Goal: Task Accomplishment & Management: Manage account settings

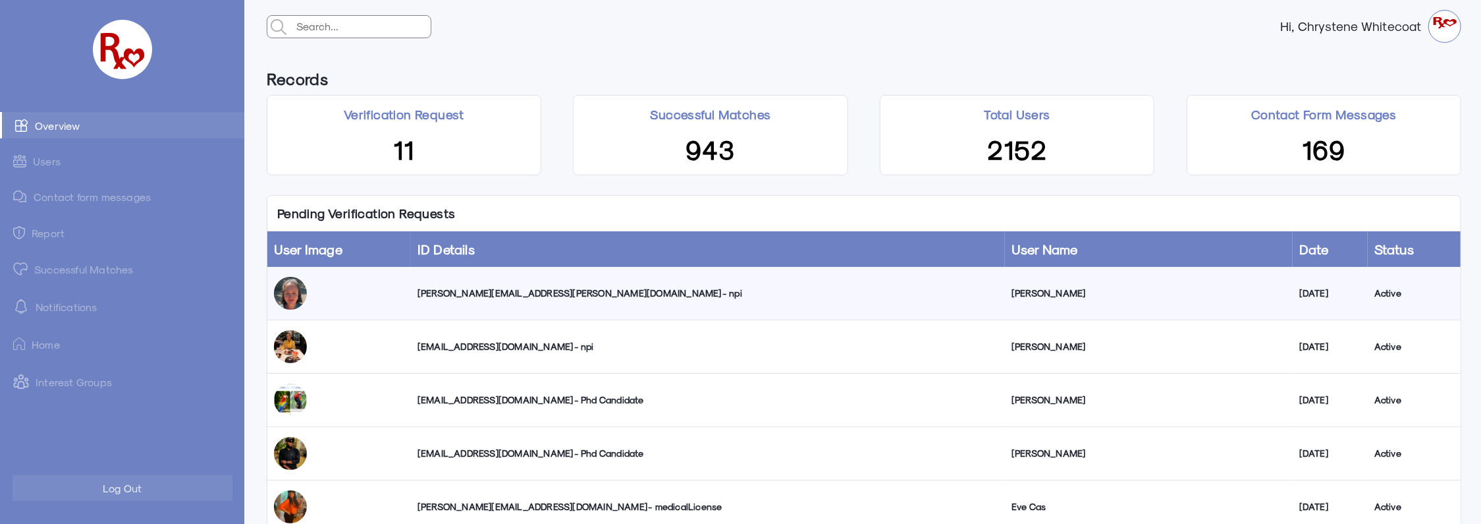
click at [523, 290] on div "[PERSON_NAME][EMAIL_ADDRESS][PERSON_NAME][DOMAIN_NAME] - npi" at bounding box center [708, 293] width 581 height 13
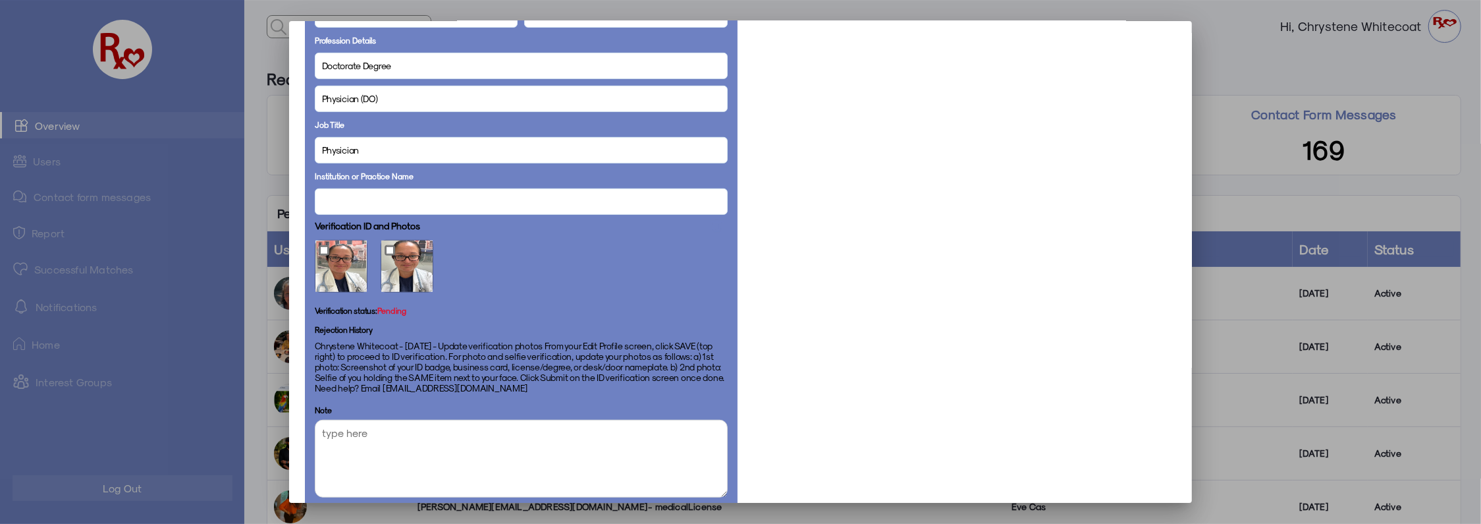
scroll to position [674, 0]
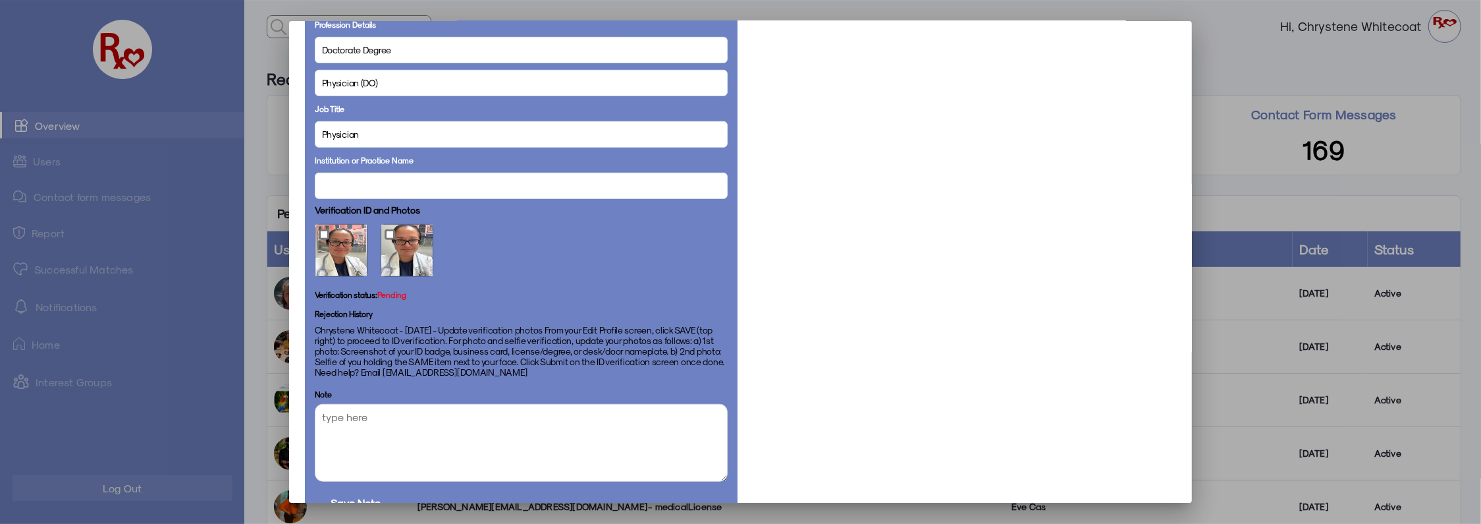
click at [559, 443] on textarea at bounding box center [521, 443] width 413 height 78
drag, startPoint x: 559, startPoint y: 443, endPoint x: 495, endPoint y: 261, distance: 193.1
click at [495, 261] on div at bounding box center [521, 250] width 413 height 66
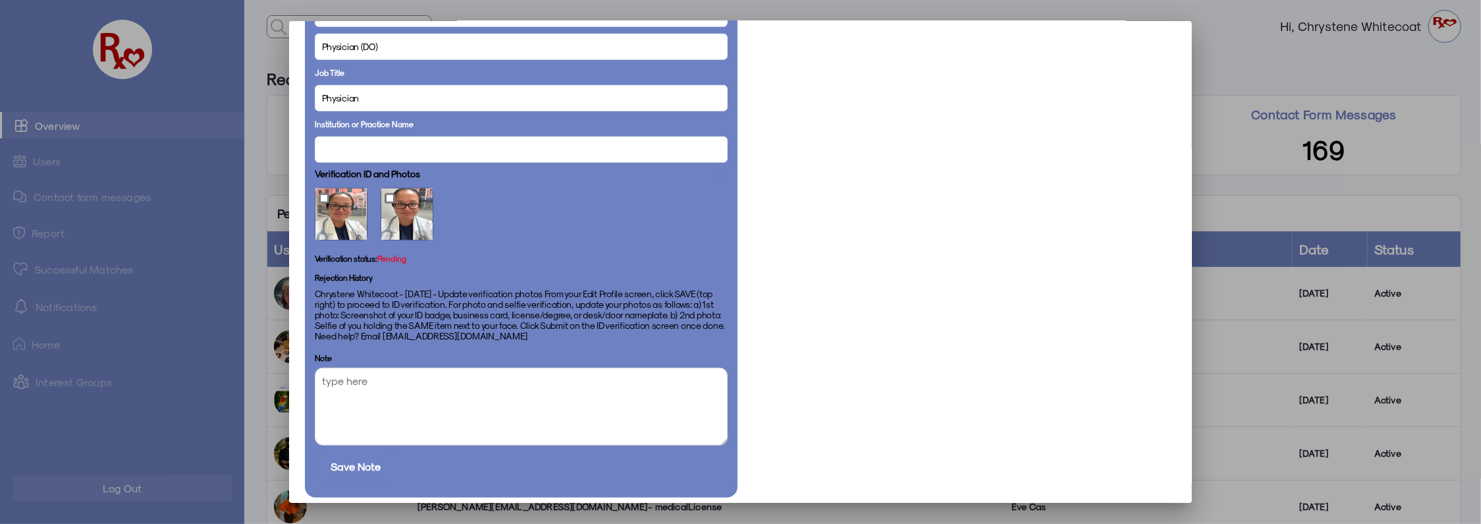
scroll to position [768, 0]
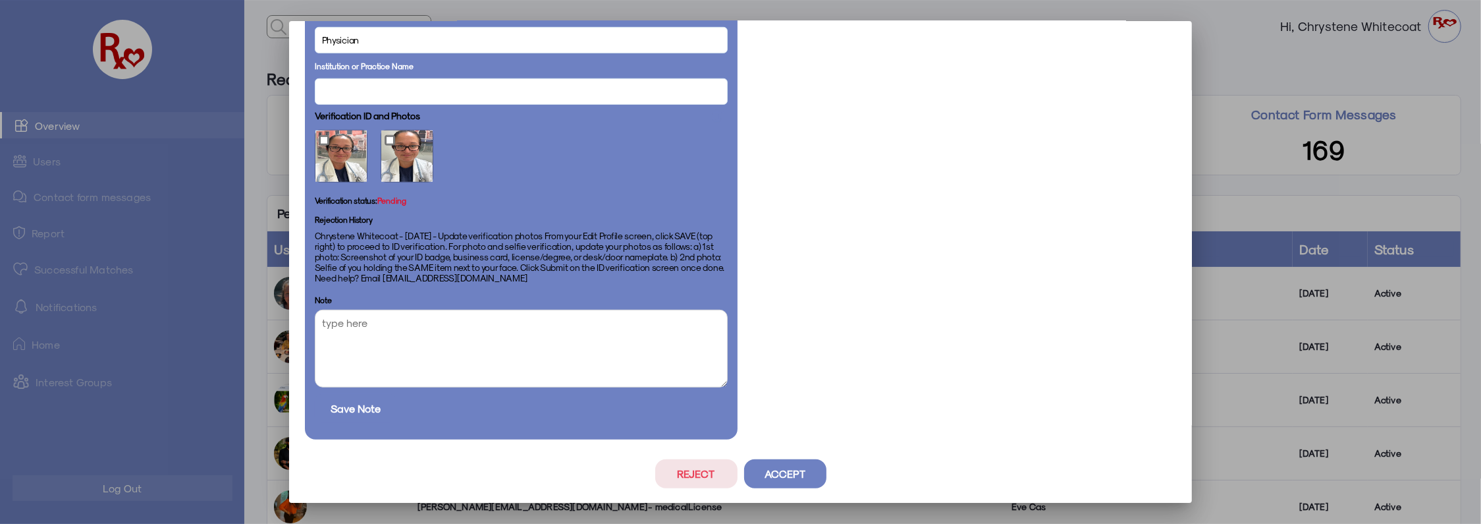
click at [706, 474] on button "Reject" at bounding box center [696, 473] width 82 height 29
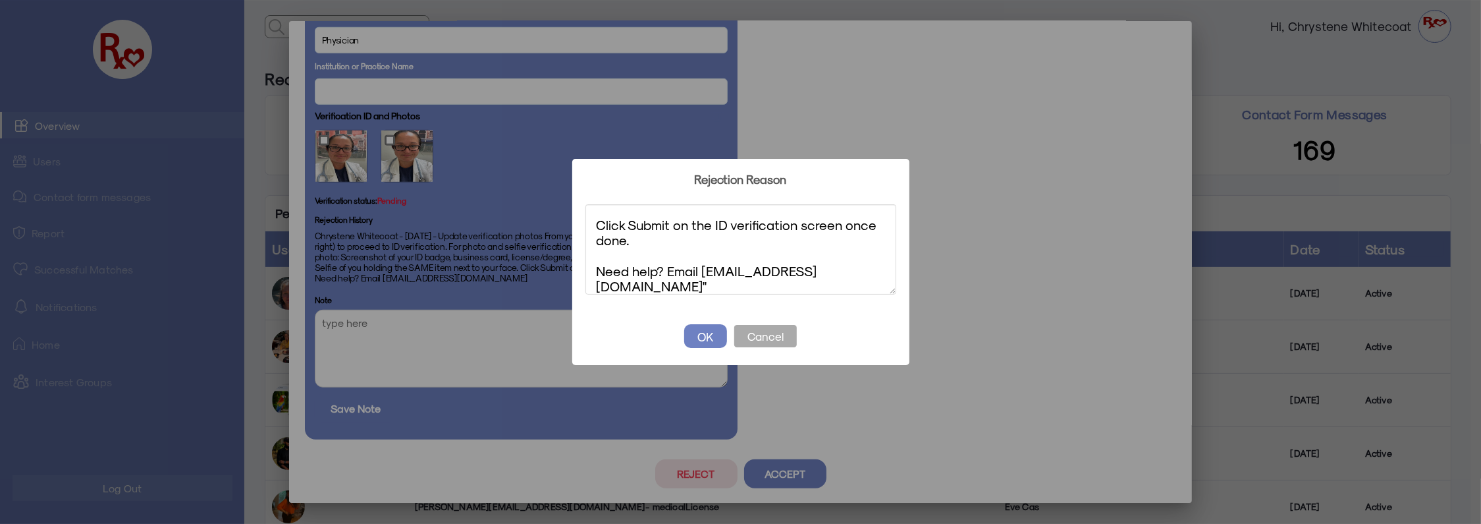
scroll to position [0, 0]
click at [598, 221] on textarea ""Update both verification photo and selfie From your Edit Profile screen, click…" at bounding box center [741, 249] width 311 height 90
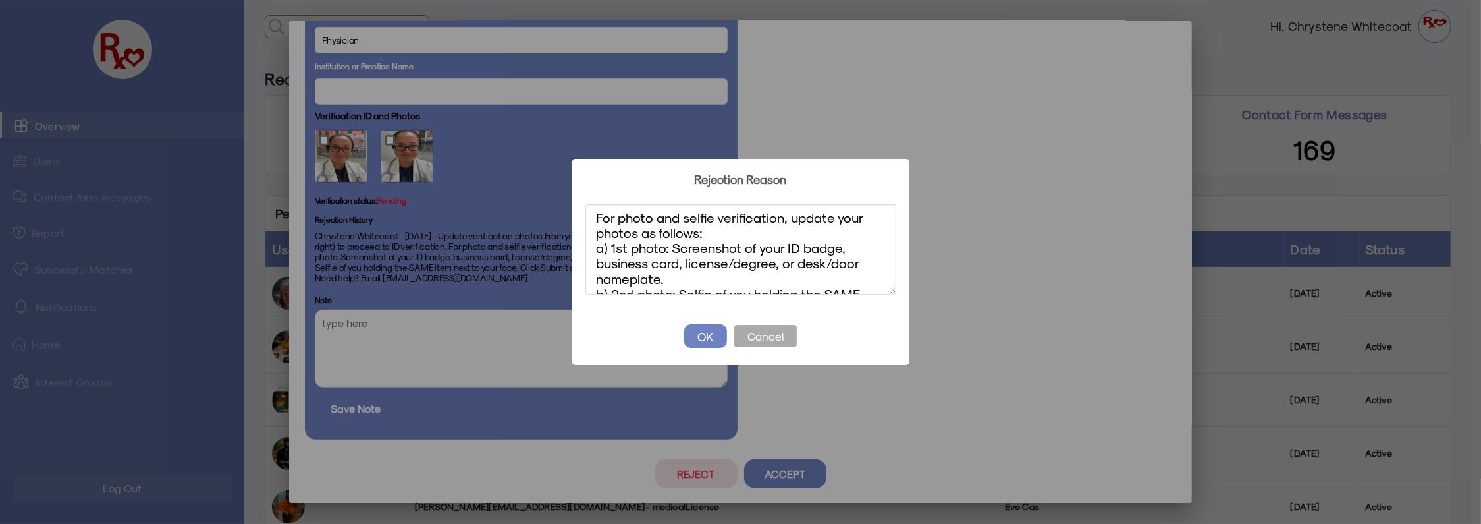
click at [780, 265] on textarea "Update both verification photo and selfie From your Edit Profile screen, click …" at bounding box center [741, 249] width 311 height 90
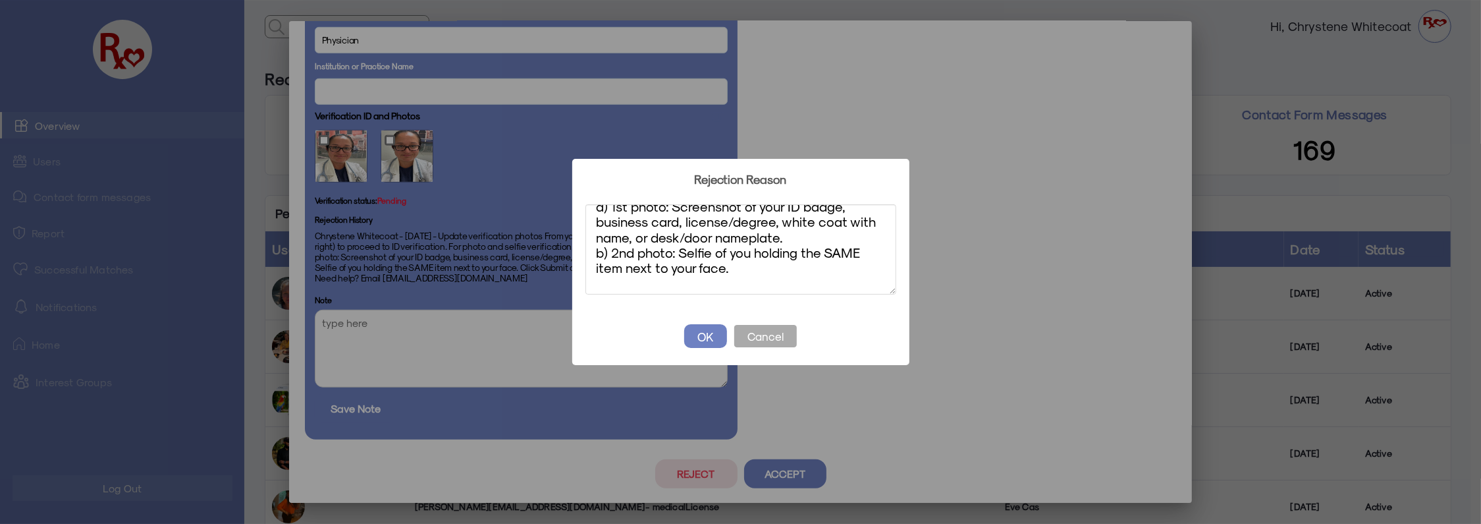
click at [721, 269] on textarea "Update both verification photo and selfie From your Edit Profile screen, click …" at bounding box center [741, 249] width 311 height 90
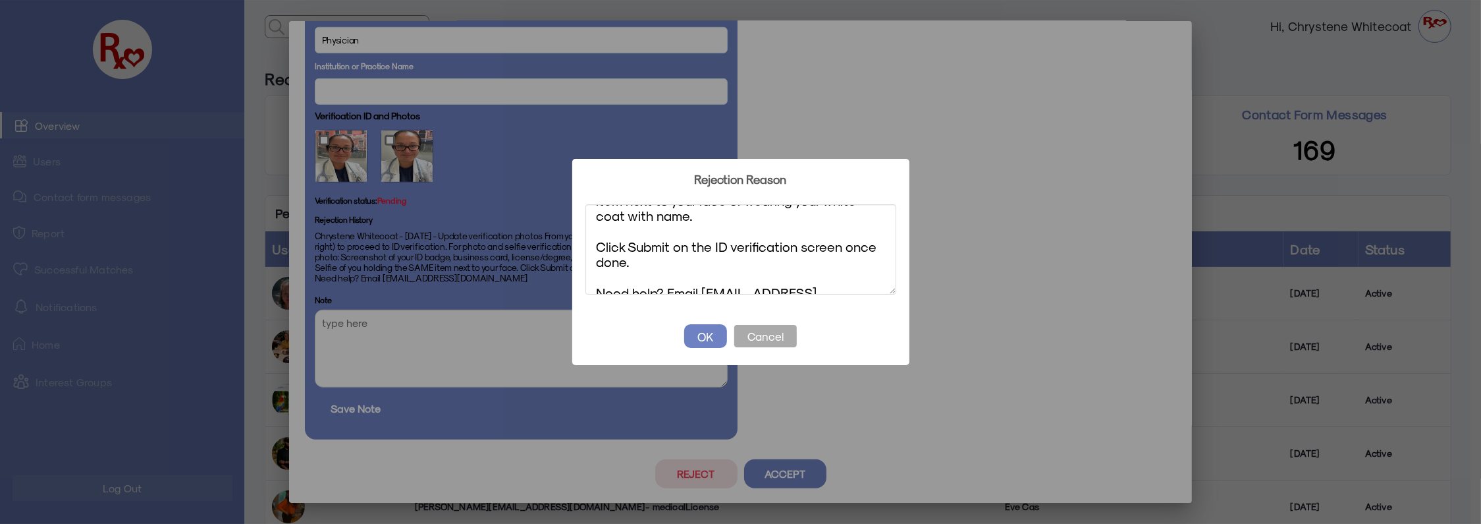
scroll to position [220, 0]
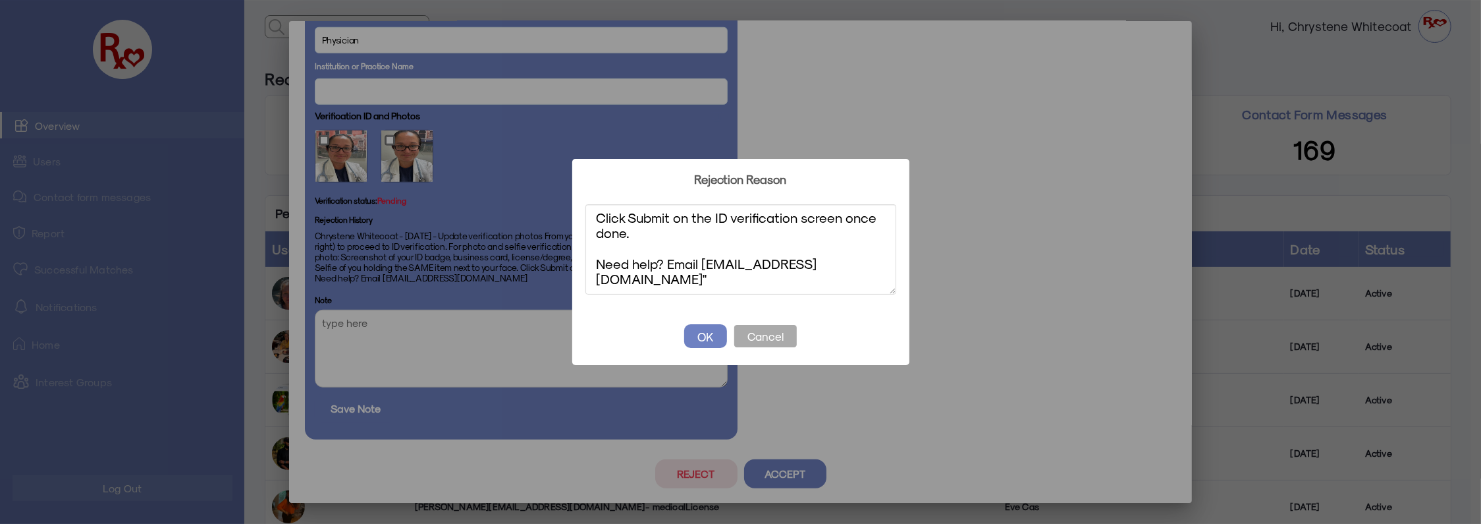
click at [802, 277] on textarea "Update both verification photo and selfie From your Edit Profile screen, click …" at bounding box center [741, 249] width 311 height 90
type textarea "Update both verification photo and selfie From your Edit Profile screen, click …"
click at [699, 337] on button "OK" at bounding box center [705, 336] width 43 height 24
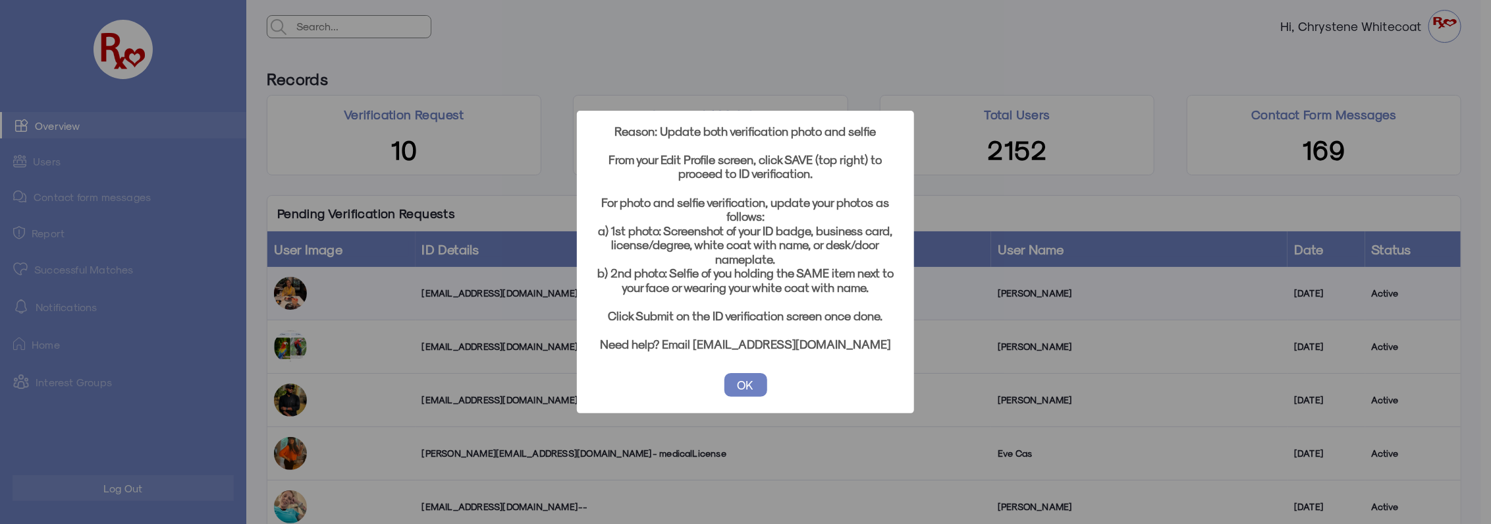
click at [746, 375] on button "OK" at bounding box center [746, 385] width 43 height 24
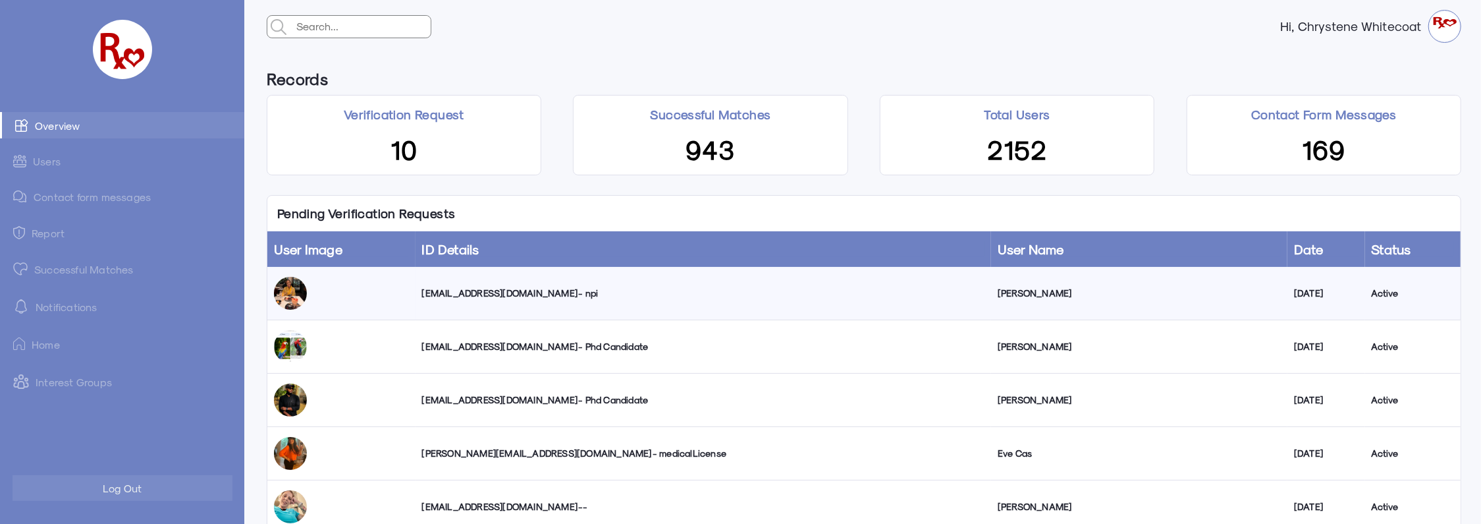
click at [80, 268] on link "Successful Matches" at bounding box center [122, 269] width 244 height 26
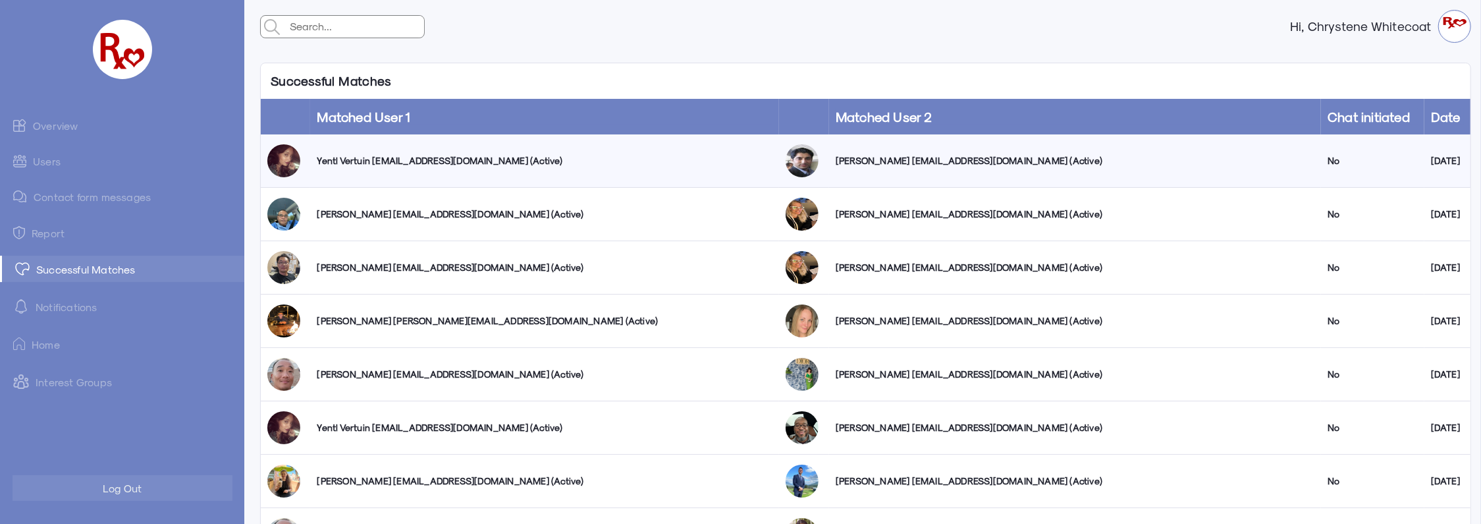
click at [59, 129] on link "Overview" at bounding box center [122, 125] width 244 height 26
